Goal: Task Accomplishment & Management: Use online tool/utility

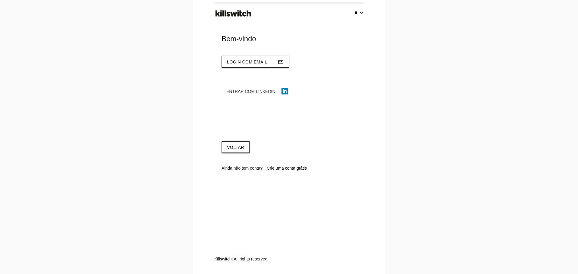
select select "**"
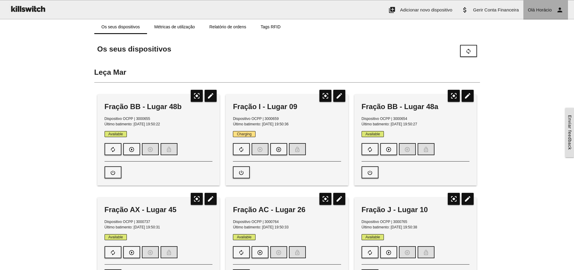
click at [542, 8] on span "Horácio" at bounding box center [544, 9] width 16 height 5
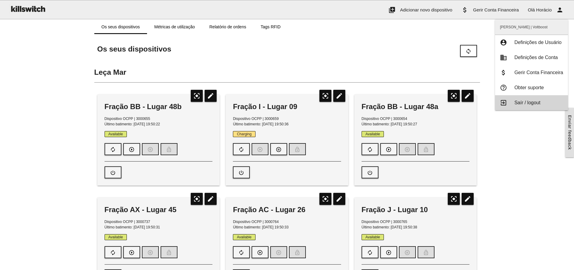
click at [532, 103] on span "Saír / logout" at bounding box center [527, 102] width 26 height 5
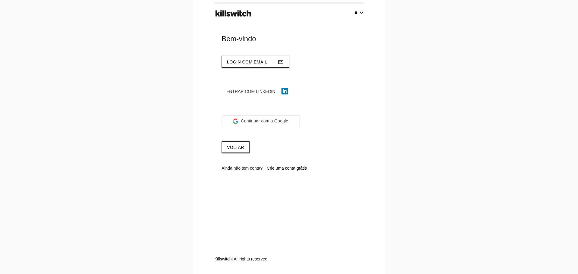
select select "**"
type input "**********"
click at [239, 58] on button "Login com email mail_outline" at bounding box center [256, 62] width 68 height 12
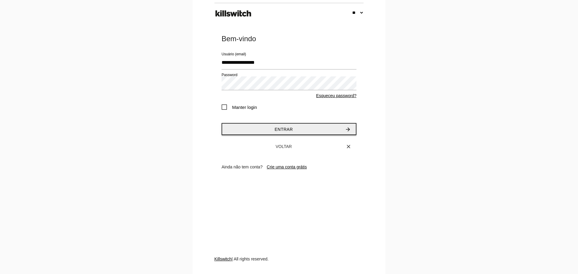
click at [269, 130] on button "Entrar arrow_forward" at bounding box center [289, 129] width 135 height 12
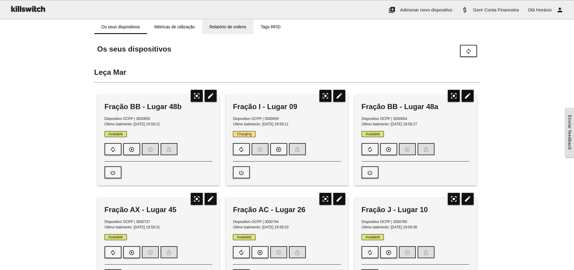
click at [224, 25] on link "Relatório de ordens" at bounding box center [227, 27] width 51 height 14
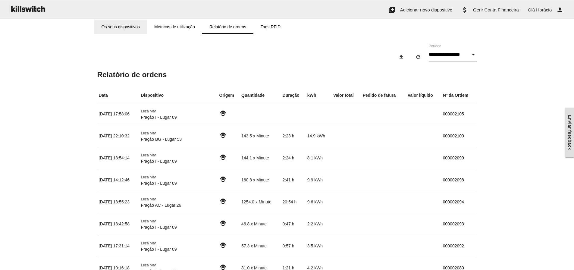
click at [109, 27] on link "Os seus dispositivos" at bounding box center [120, 27] width 53 height 14
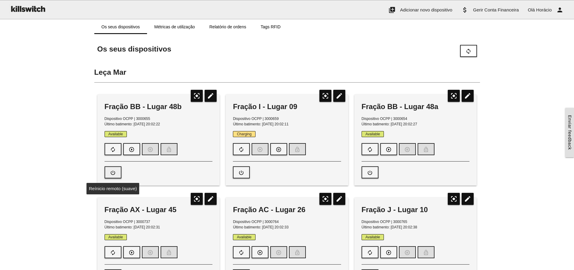
click at [115, 171] on icon "power_settings_new" at bounding box center [113, 172] width 6 height 11
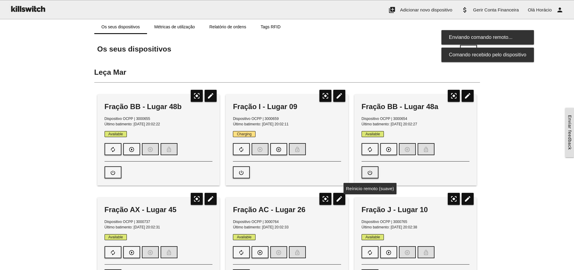
click at [370, 172] on icon "power_settings_new" at bounding box center [370, 172] width 6 height 11
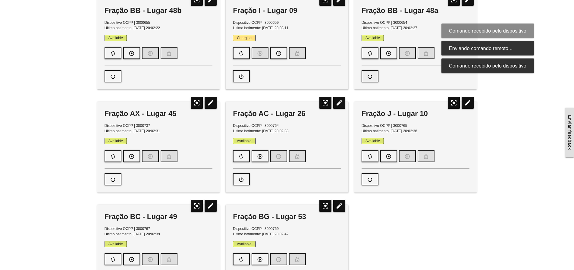
scroll to position [120, 0]
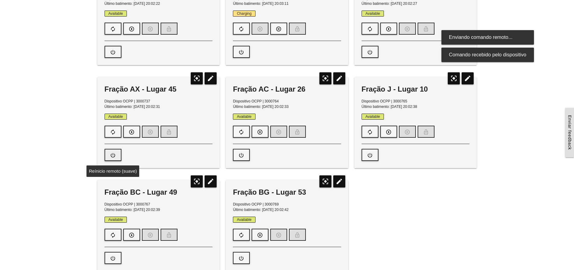
click at [114, 155] on icon "power_settings_new" at bounding box center [113, 154] width 6 height 11
click at [242, 153] on icon "power_settings_new" at bounding box center [241, 154] width 6 height 11
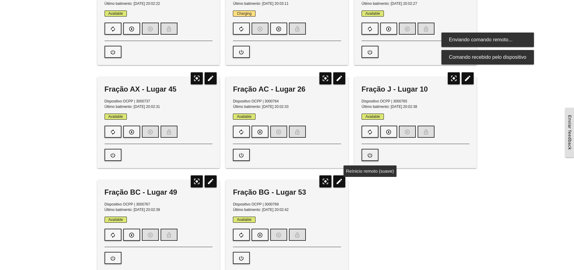
click at [371, 153] on icon "power_settings_new" at bounding box center [370, 154] width 6 height 11
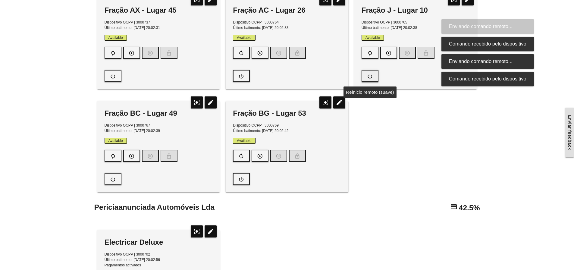
scroll to position [211, 0]
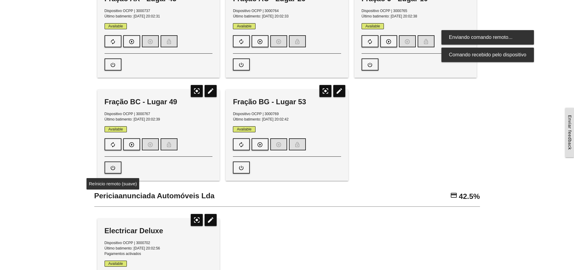
click at [112, 167] on icon "power_settings_new" at bounding box center [113, 167] width 6 height 11
click at [244, 167] on icon "power_settings_new" at bounding box center [241, 167] width 6 height 11
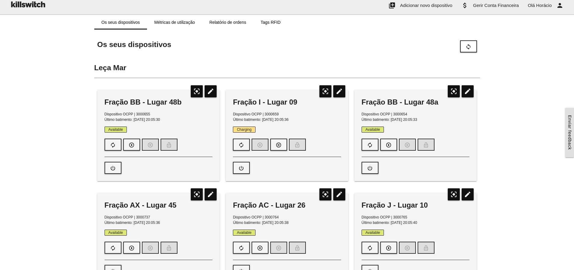
scroll to position [0, 0]
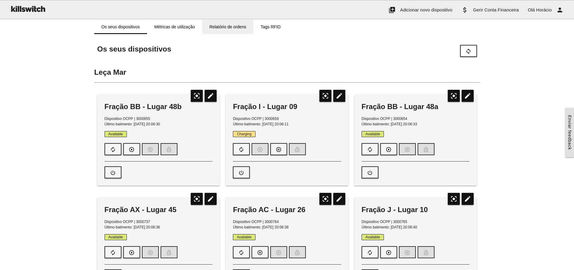
click at [229, 27] on link "Relatório de ordens" at bounding box center [227, 27] width 51 height 14
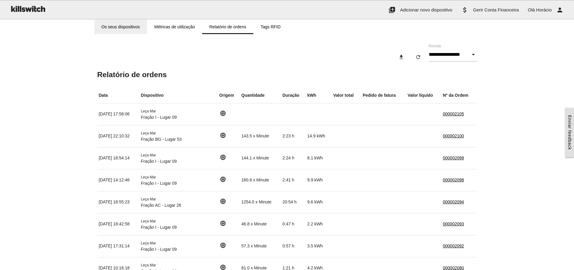
click at [117, 25] on link "Os seus dispositivos" at bounding box center [120, 27] width 53 height 14
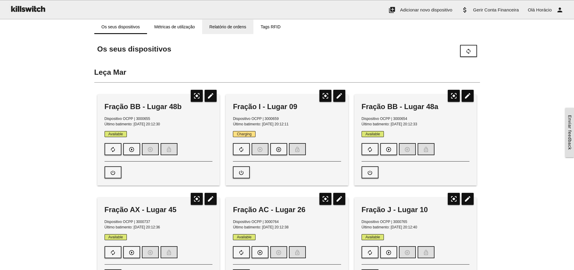
click at [216, 27] on link "Relatório de ordens" at bounding box center [227, 27] width 51 height 14
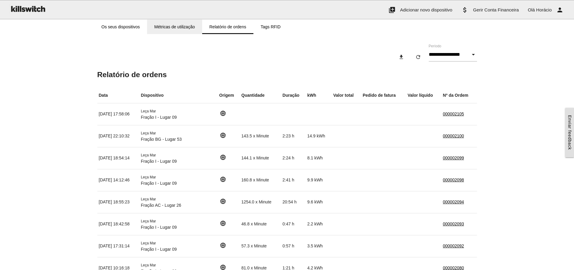
click at [170, 25] on link "Métricas de utilização" at bounding box center [174, 27] width 55 height 14
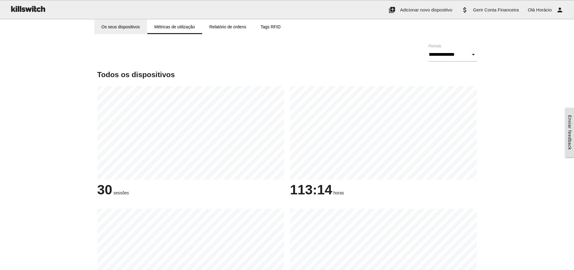
click at [121, 25] on link "Os seus dispositivos" at bounding box center [120, 27] width 53 height 14
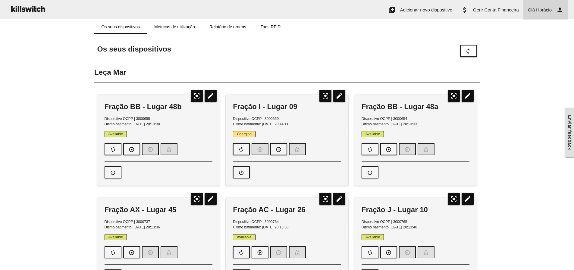
click at [537, 11] on span "Horácio" at bounding box center [544, 9] width 16 height 5
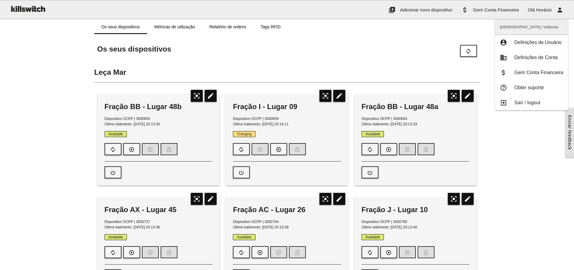
drag, startPoint x: 542, startPoint y: 102, endPoint x: 534, endPoint y: 99, distance: 8.7
click at [542, 102] on link "exit_to_app Saír / logout" at bounding box center [531, 102] width 73 height 15
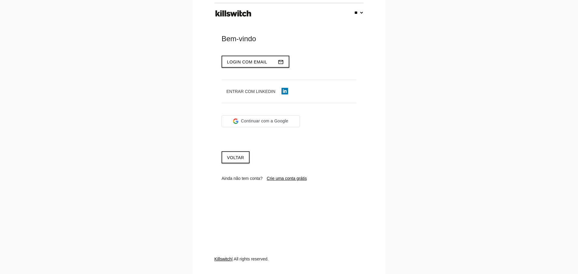
select select "**"
